Goal: Find specific page/section: Find specific page/section

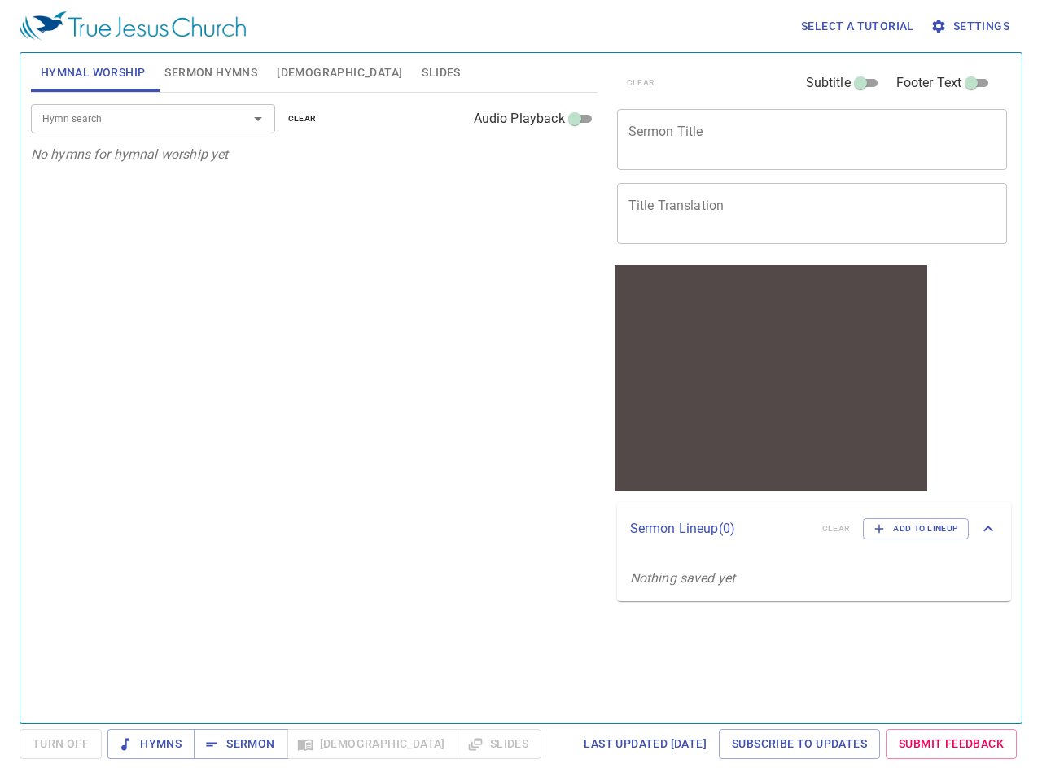
click at [521, 391] on div "Hymn search Hymn search clear Audio Playback No hymns for hymnal worship yet" at bounding box center [314, 401] width 566 height 617
click at [858, 26] on span "Select a tutorial" at bounding box center [857, 26] width 113 height 20
click at [971, 26] on div at bounding box center [521, 390] width 1042 height 781
click at [93, 72] on span "Hymnal Worship" at bounding box center [93, 73] width 105 height 20
click at [211, 72] on span "Sermon Hymns" at bounding box center [210, 73] width 93 height 20
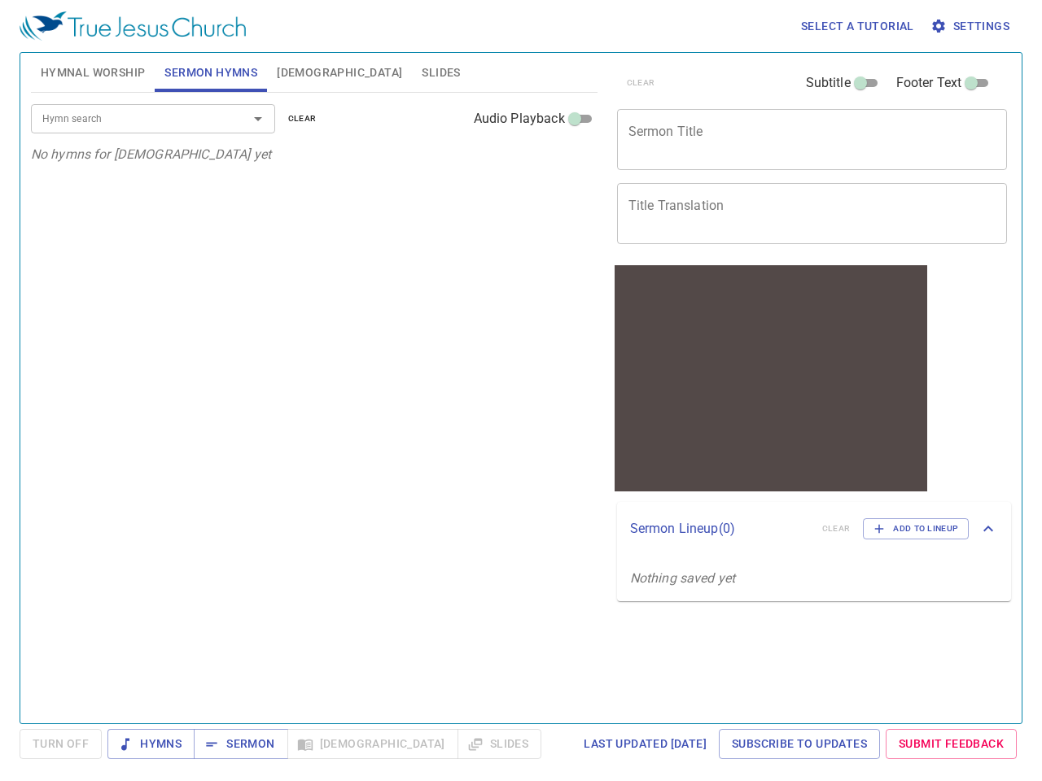
click at [293, 72] on span "[DEMOGRAPHIC_DATA]" at bounding box center [339, 73] width 125 height 20
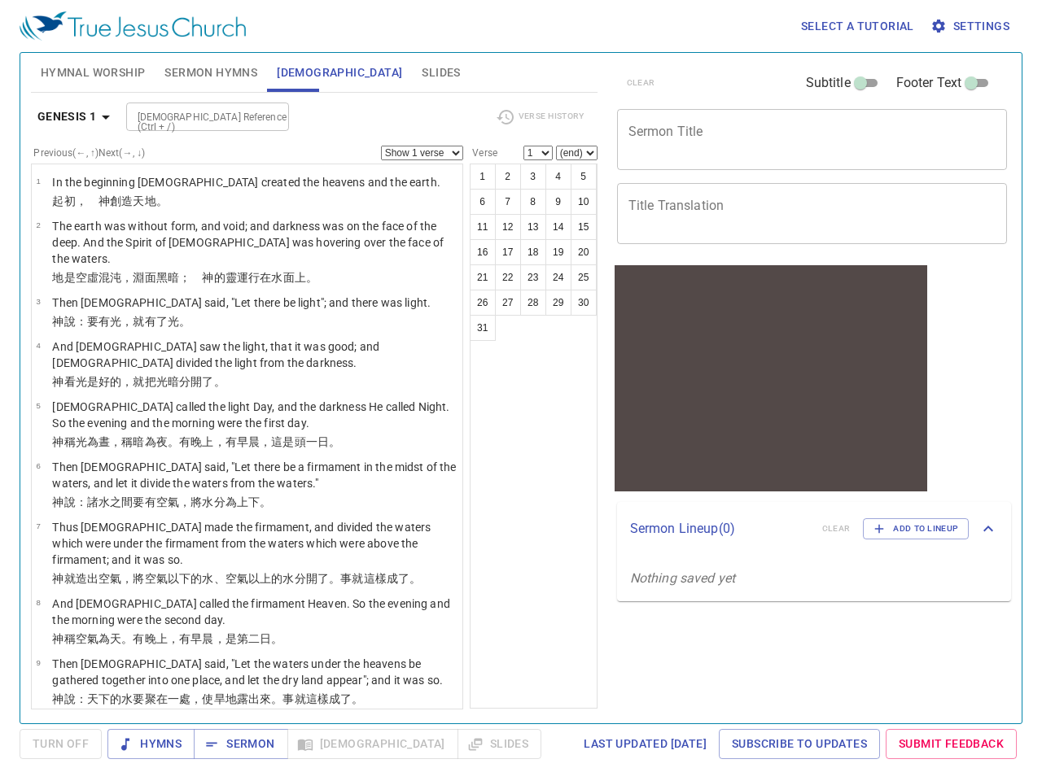
click at [422, 72] on span "Slides" at bounding box center [441, 73] width 38 height 20
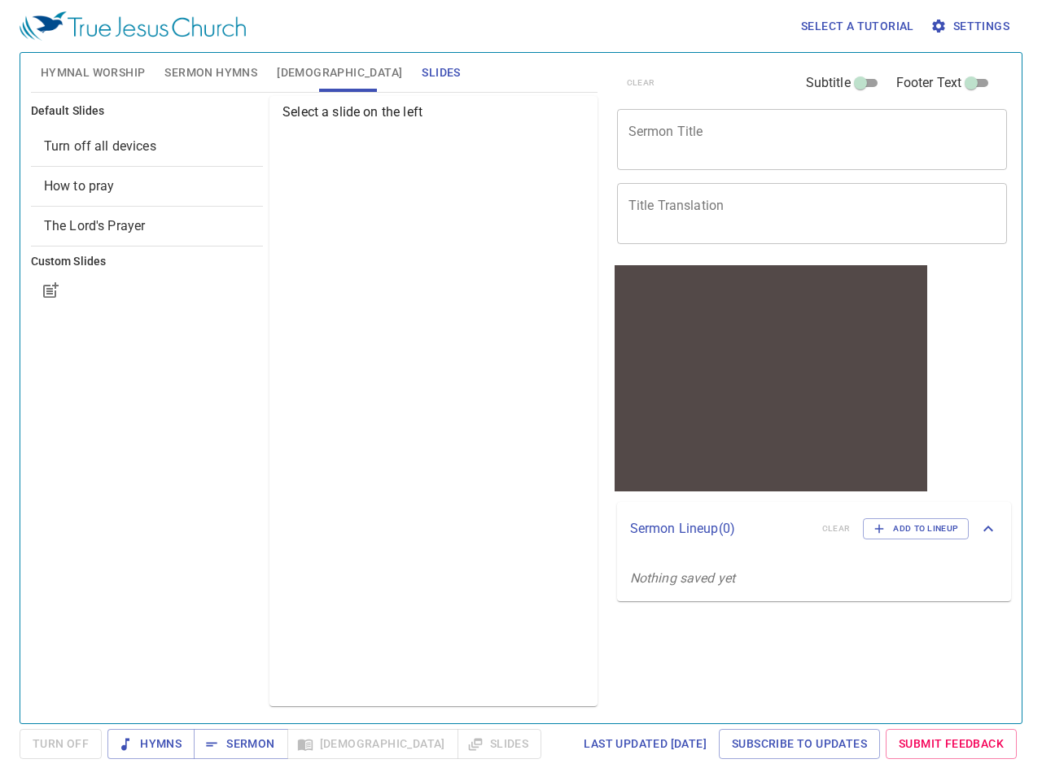
click at [153, 118] on h6 "Default Slides" at bounding box center [147, 112] width 232 height 18
click at [258, 119] on h6 "Default Slides" at bounding box center [147, 112] width 232 height 18
click at [302, 119] on p "Select a slide on the left" at bounding box center [436, 113] width 308 height 20
